Goal: Find specific page/section: Find specific page/section

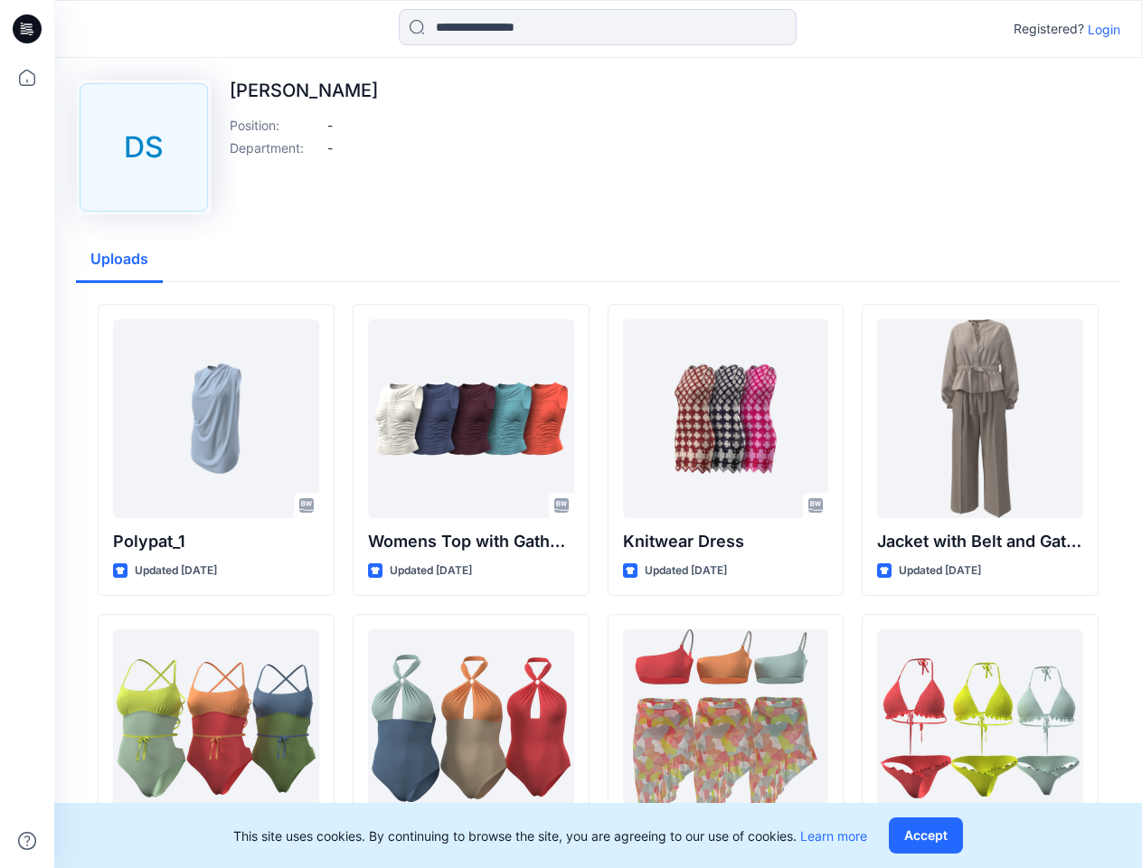
click at [28, 29] on icon at bounding box center [29, 29] width 7 height 1
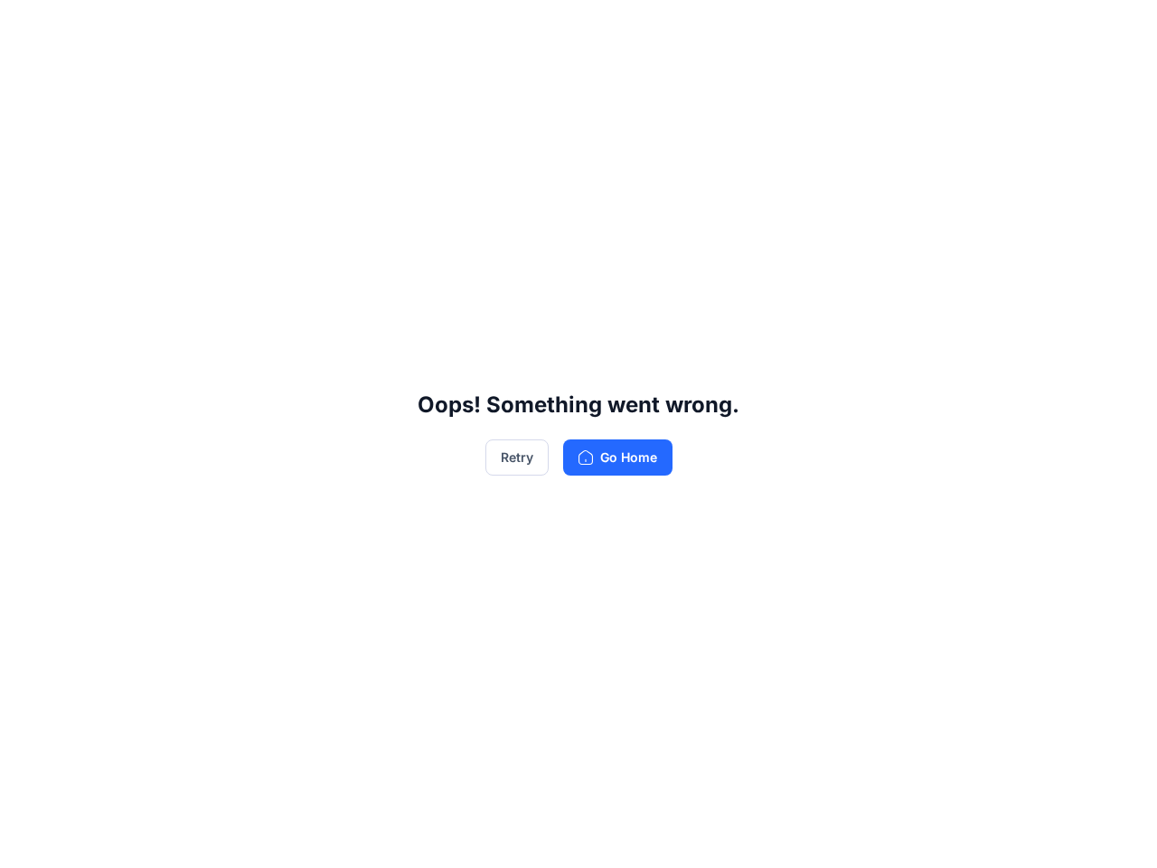
click at [27, 78] on div "Oops! Something went wrong. Retry Go Home" at bounding box center [578, 434] width 1157 height 868
click at [27, 841] on div "Oops! Something went wrong. Retry Go Home" at bounding box center [578, 434] width 1157 height 868
click at [597, 27] on div "Oops! Something went wrong. Retry Go Home" at bounding box center [578, 434] width 1157 height 868
click at [1104, 29] on div "Oops! Something went wrong. Retry Go Home" at bounding box center [578, 434] width 1157 height 868
click at [119, 259] on div "Oops! Something went wrong. Retry Go Home" at bounding box center [578, 434] width 1157 height 868
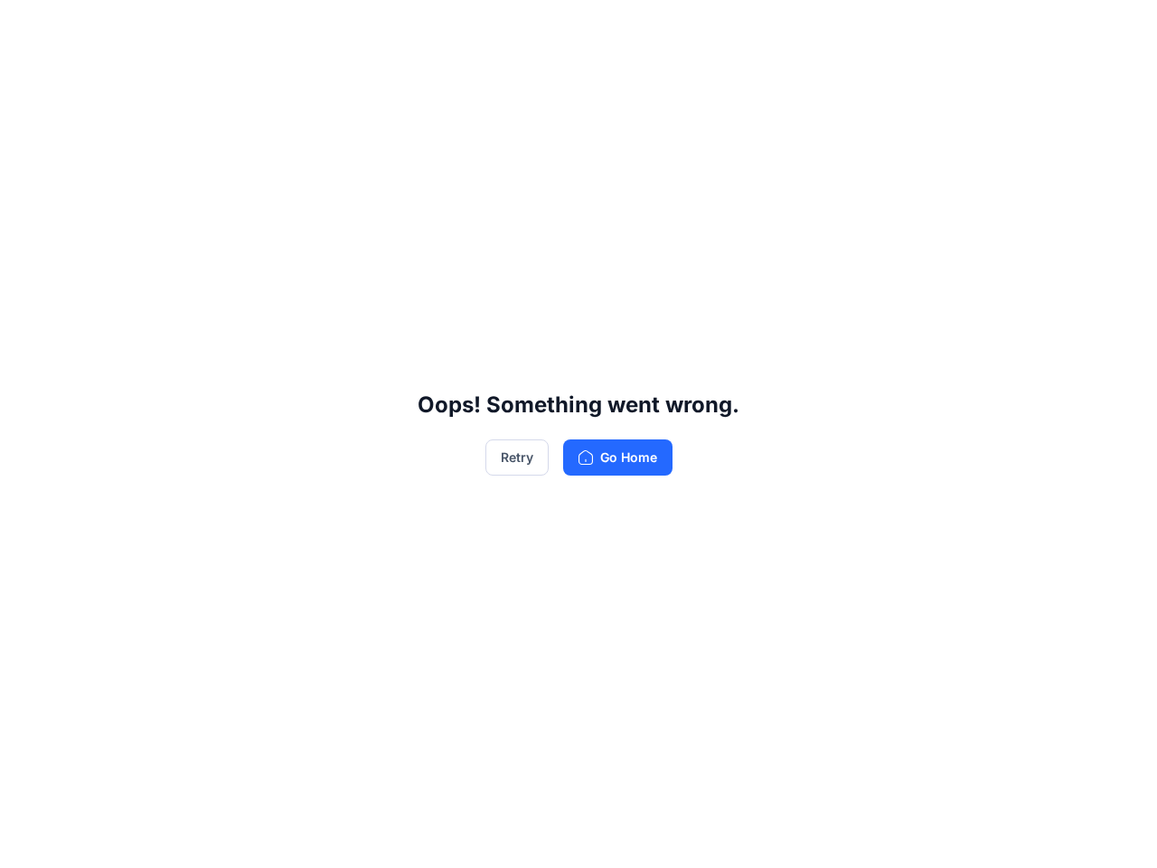
click at [306, 505] on div "Oops! Something went wrong. Retry Go Home" at bounding box center [578, 434] width 1157 height 868
click at [216, 541] on div "Oops! Something went wrong. Retry Go Home" at bounding box center [578, 434] width 1157 height 868
click at [561, 505] on div "Oops! Something went wrong. Retry Go Home" at bounding box center [578, 434] width 1157 height 868
click at [471, 541] on div "Oops! Something went wrong. Retry Go Home" at bounding box center [578, 434] width 1157 height 868
